Goal: Use online tool/utility: Utilize a website feature to perform a specific function

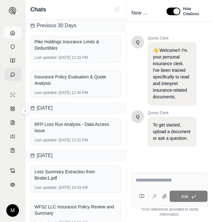
click at [10, 35] on link at bounding box center [12, 33] width 17 height 13
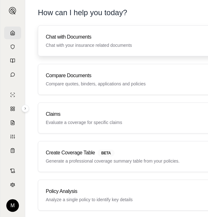
click at [112, 33] on h3 "Chat with Documents" at bounding box center [141, 37] width 191 height 8
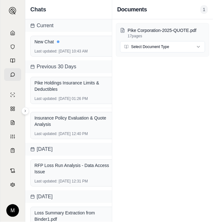
scroll to position [362, 0]
click at [200, 45] on html "M Chats Current New Chat Last updated: [DATE] 10:43 AM Previous 30 Days Pike Ho…" at bounding box center [106, 111] width 213 height 222
click at [140, 108] on div "Pike Corporation-2025-QUOTE.pdf 17 pages Quote" at bounding box center [162, 120] width 101 height 202
drag, startPoint x: 150, startPoint y: 83, endPoint x: 179, endPoint y: 36, distance: 55.9
click at [150, 82] on div "Pike Corporation-2025-QUOTE.pdf 17 pages Quote" at bounding box center [162, 120] width 101 height 202
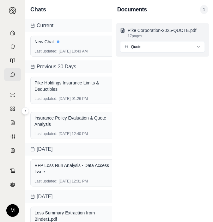
click at [188, 27] on p "Pike Corporation-2025-QUOTE.pdf" at bounding box center [166, 30] width 77 height 6
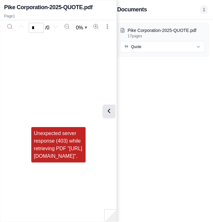
click at [113, 113] on button at bounding box center [109, 111] width 13 height 13
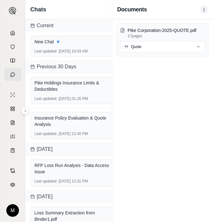
click at [172, 103] on div "Pike Corporation-2025-QUOTE.pdf 17 pages Quote" at bounding box center [162, 120] width 101 height 202
click at [29, 109] on div "Insurance Policy Evaluation & Quote Analysis Last updated: [DATE] 12:40 PM" at bounding box center [75, 125] width 101 height 35
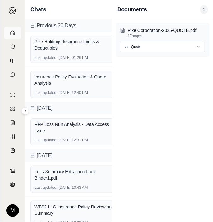
click at [5, 38] on link at bounding box center [12, 33] width 17 height 13
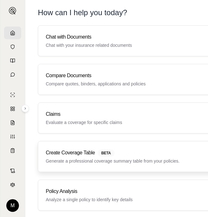
click at [136, 158] on p "Generate a professional coverage summary table from your policies." at bounding box center [141, 161] width 191 height 6
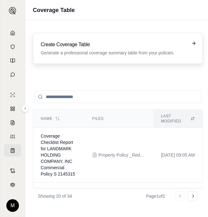
click at [129, 51] on p "Generate a professional coverage summary table from your policies." at bounding box center [114, 53] width 146 height 6
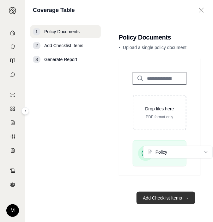
click at [177, 195] on button "Add Checklist Items →" at bounding box center [165, 197] width 59 height 13
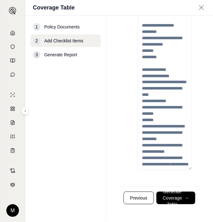
scroll to position [66, 0]
drag, startPoint x: 169, startPoint y: 157, endPoint x: 149, endPoint y: 58, distance: 100.4
click at [149, 58] on textarea at bounding box center [165, 89] width 54 height 164
click at [155, 80] on textarea at bounding box center [165, 89] width 54 height 164
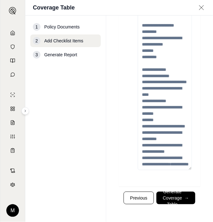
click at [155, 80] on textarea at bounding box center [165, 89] width 54 height 164
click at [163, 165] on textarea at bounding box center [165, 89] width 54 height 164
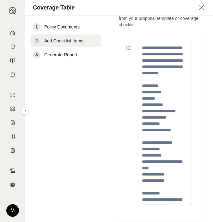
scroll to position [0, 0]
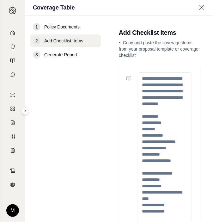
click at [167, 82] on textarea at bounding box center [165, 154] width 54 height 164
drag, startPoint x: 142, startPoint y: 77, endPoint x: 171, endPoint y: 82, distance: 29.8
click at [171, 82] on textarea at bounding box center [165, 154] width 54 height 164
click at [159, 82] on textarea at bounding box center [165, 154] width 54 height 164
paste textarea "**********"
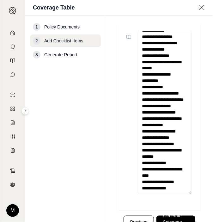
scroll to position [66, 0]
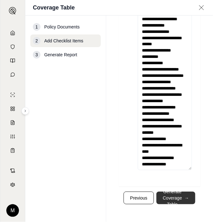
type textarea "**********"
click at [166, 200] on button "Generate Coverage Table →" at bounding box center [175, 197] width 39 height 13
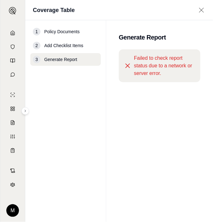
click at [153, 68] on span "Failed to check report status due to a network or server error." at bounding box center [164, 65] width 61 height 23
click at [202, 10] on icon at bounding box center [201, 10] width 8 height 6
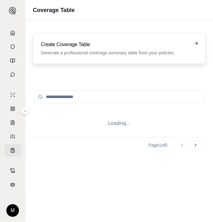
click at [161, 52] on p "Generate a professional coverage summary table from your policies." at bounding box center [115, 53] width 148 height 6
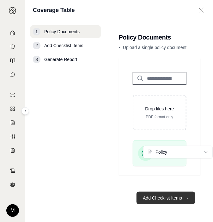
click at [178, 192] on button "Add Checklist Items →" at bounding box center [165, 197] width 59 height 13
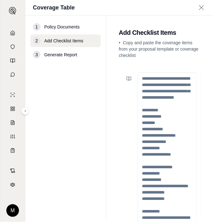
click at [144, 77] on textarea at bounding box center [167, 154] width 59 height 164
paste textarea "**********"
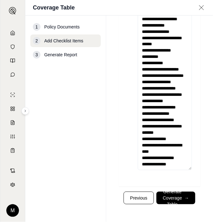
scroll to position [66, 0]
type textarea "**********"
click at [169, 197] on button "Generate Coverage Table →" at bounding box center [175, 197] width 39 height 13
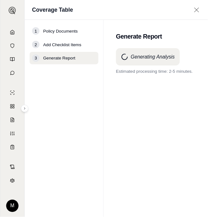
scroll to position [0, 0]
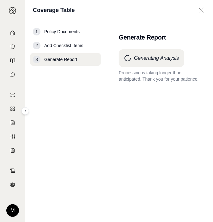
click at [201, 9] on icon at bounding box center [201, 10] width 8 height 6
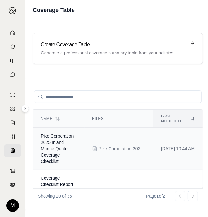
click at [58, 144] on span "Pike Corporation 2025 Inland Marine Quote Coverage Checklist" at bounding box center [57, 148] width 33 height 30
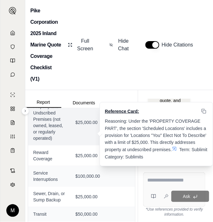
scroll to position [853, 0]
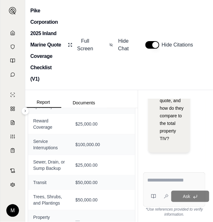
click at [122, 81] on div "Pike Corporation 2025 Inland Marine Quote Coverage Checklist (V1) Full Screen H…" at bounding box center [119, 45] width 188 height 90
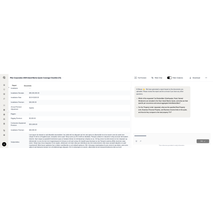
scroll to position [2818, 0]
